Goal: Obtain resource: Download file/media

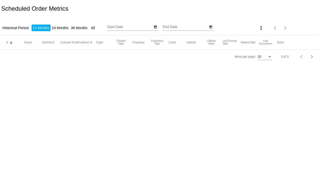
type input "[DATE]"
type input "8/20/2025"
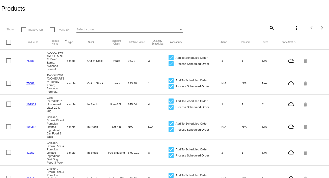
click at [269, 27] on mat-icon "search" at bounding box center [272, 28] width 6 height 8
click at [226, 28] on input "Search" at bounding box center [247, 27] width 55 height 4
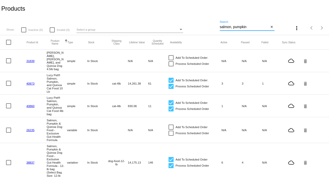
click at [228, 27] on input "salmon, pumpkin" at bounding box center [244, 27] width 49 height 4
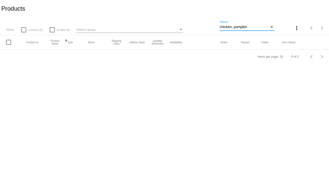
drag, startPoint x: 248, startPoint y: 26, endPoint x: 195, endPoint y: 32, distance: 53.9
click at [195, 32] on div "Show: Inactive (0) Invalid (0) Select a group chicken, pumpkin Search close mor…" at bounding box center [164, 26] width 329 height 18
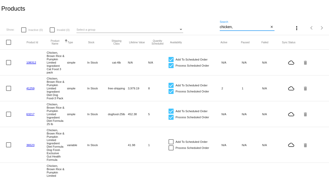
type input "chicken,"
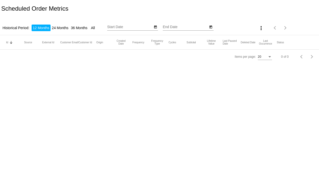
type input "[DATE]"
type input "8/20/2025"
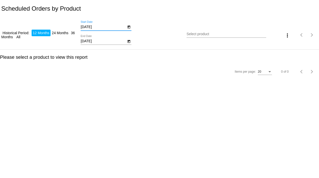
click at [98, 27] on input "8/20/2024" at bounding box center [103, 27] width 45 height 4
type input "8/20/2025"
click at [87, 41] on input "8/20/2025" at bounding box center [103, 41] width 45 height 4
type input "9/26/2025"
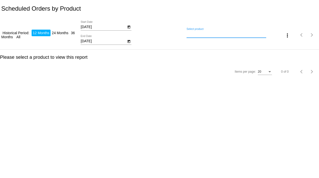
click at [190, 34] on input "Select product" at bounding box center [225, 34] width 79 height 4
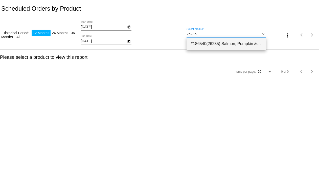
click at [210, 44] on span "#186540(26235) Salmon, Pumpkin & Quinoa Dog Food - Exclusive Gut Health Formula…" at bounding box center [225, 44] width 71 height 12
type input "Salmon, Pumpkin & Quinoa Dog Food - Exclusive Gut Health Formula"
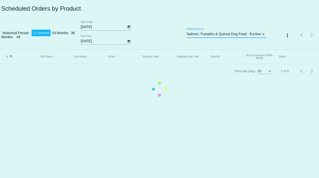
scroll to position [0, 36]
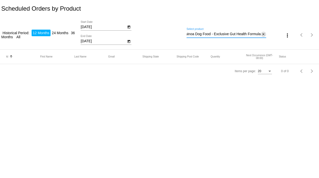
click at [263, 33] on mat-icon "close" at bounding box center [263, 34] width 4 height 4
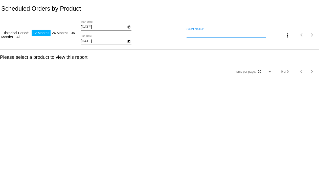
scroll to position [0, 0]
click at [195, 34] on input "Select product" at bounding box center [225, 34] width 79 height 4
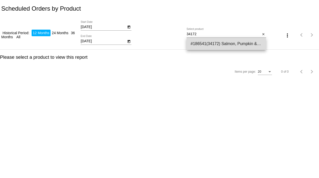
click at [194, 42] on span "#186541(34172) Salmon, Pumpkin & Quinoa Dog Food - Exclusive Gut Health Formula…" at bounding box center [225, 44] width 71 height 12
type input "Salmon, Pumpkin & Quinoa Dog Food - Exclusive Gut Health Formula - 25-lb bag (S…"
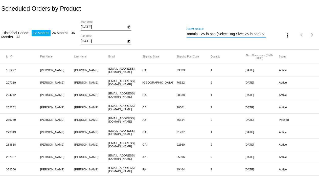
click at [284, 36] on mat-icon "more_vert" at bounding box center [287, 35] width 6 height 6
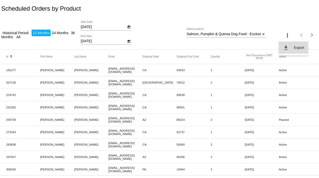
click at [292, 46] on button "file_download Export" at bounding box center [293, 47] width 29 height 12
click at [261, 34] on mat-icon "close" at bounding box center [263, 34] width 4 height 4
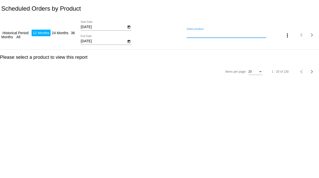
click at [243, 35] on input "Select product" at bounding box center [225, 34] width 79 height 4
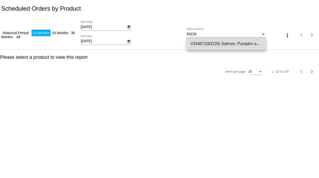
click at [240, 41] on span "#334672(63226) Salmon, Pumpkin and Quinoa Dog 25 lb 66.49" at bounding box center [225, 44] width 71 height 12
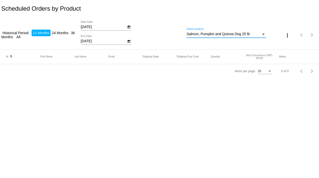
drag, startPoint x: 252, startPoint y: 34, endPoint x: 159, endPoint y: 40, distance: 93.6
click at [159, 40] on div "Historical Period: 12 Months 24 Months 36 Months All 8/20/2025 Start Date 9/26/…" at bounding box center [159, 33] width 319 height 32
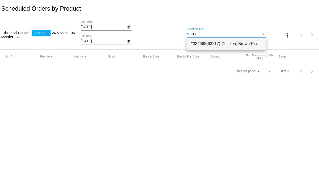
click at [199, 42] on span "#334668(63217) Chicken, Brown Rice & Pumpkin Limited Ingredient Diet Formula 25…" at bounding box center [225, 44] width 71 height 12
type input "Chicken, Brown Rice & Pumpkin Limited Ingredient Diet Formula 25 lb"
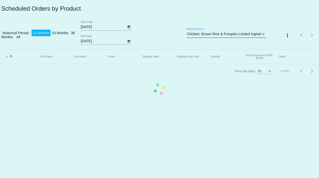
scroll to position [0, 36]
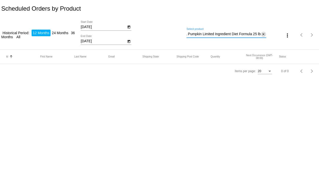
click at [263, 34] on mat-icon "close" at bounding box center [263, 34] width 4 height 4
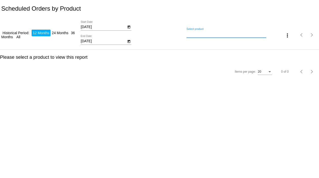
click at [235, 35] on input "Select product" at bounding box center [225, 34] width 79 height 4
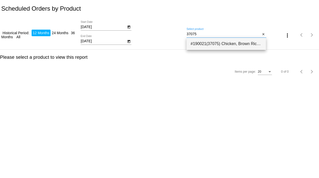
click at [220, 41] on span "#190021(37075) Chicken, Brown Rice & Pumpkin Limited Ingredient Diet Formula Do…" at bounding box center [225, 44] width 71 height 12
type input "Chicken, Brown Rice & Pumpkin Limited Ingredient Diet Formula Dog Food-Exclusiv…"
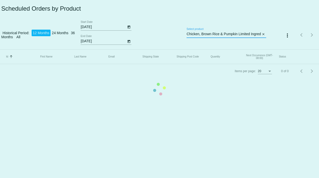
scroll to position [0, 155]
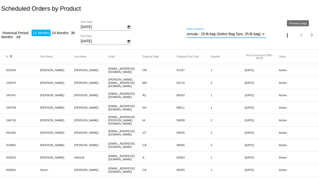
click at [284, 35] on mat-icon "more_vert" at bounding box center [287, 35] width 6 height 6
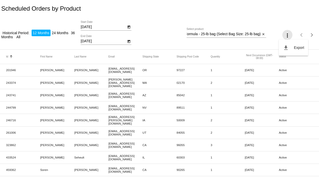
scroll to position [0, 0]
click at [290, 47] on button "file_download Export" at bounding box center [293, 47] width 29 height 12
